Goal: Information Seeking & Learning: Learn about a topic

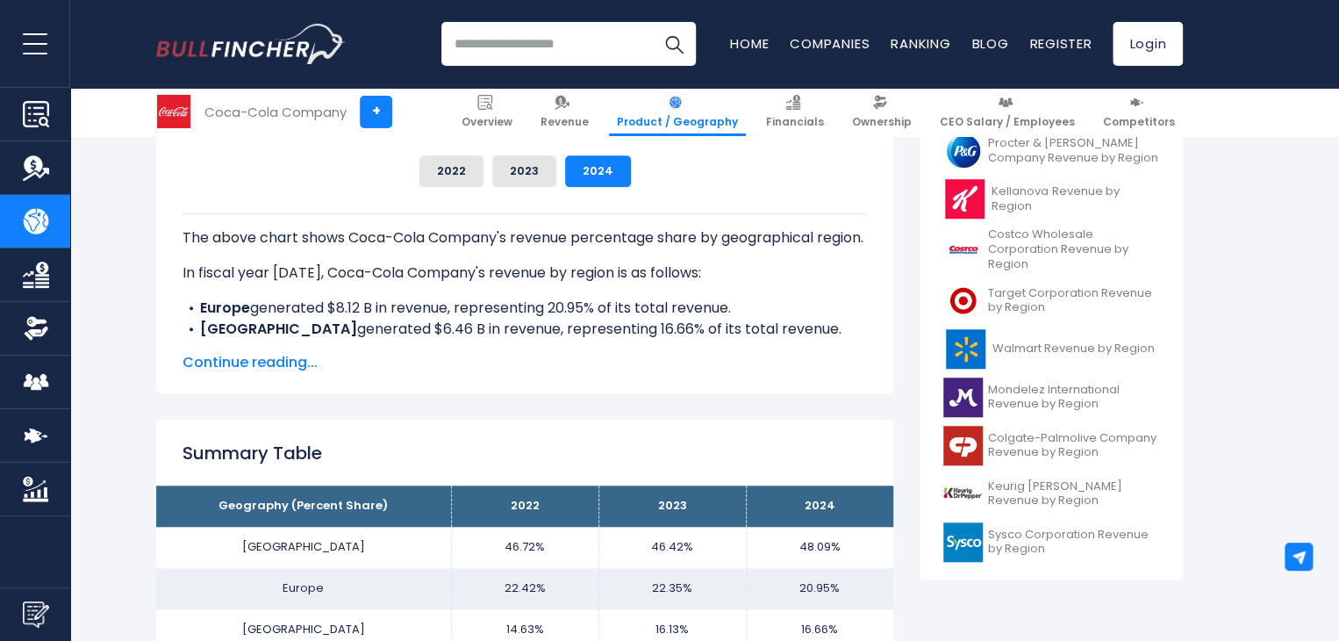
scroll to position [614, 0]
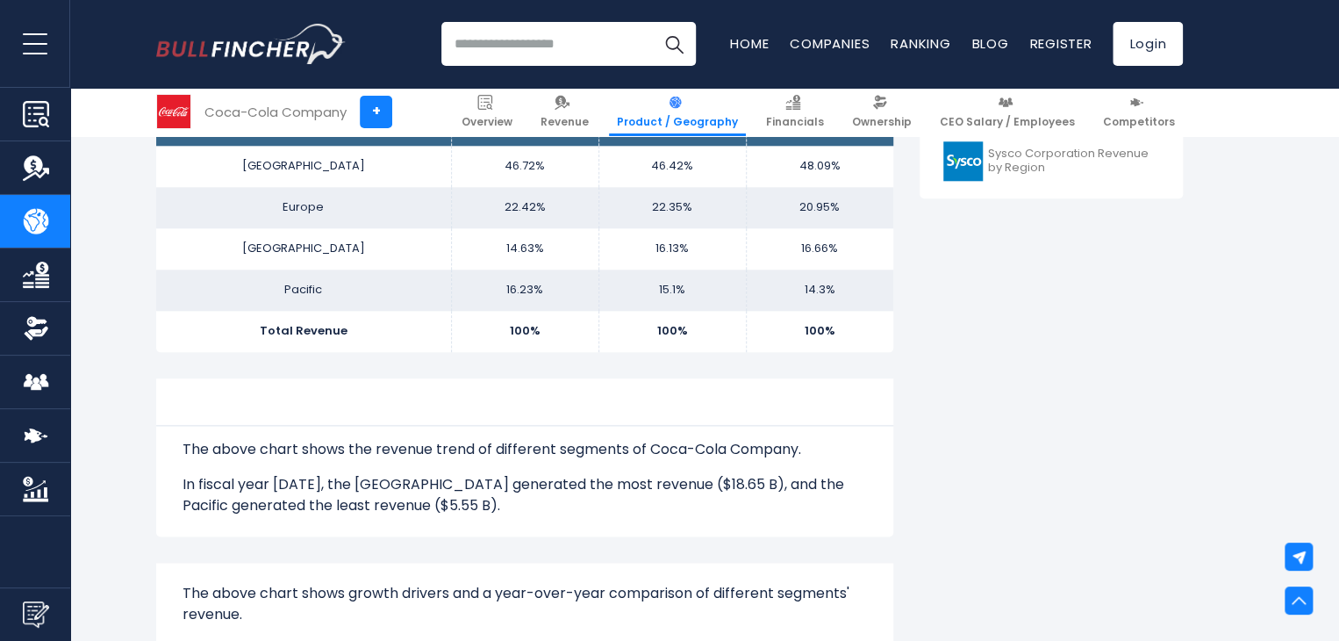
scroll to position [702, 0]
